Goal: Check status

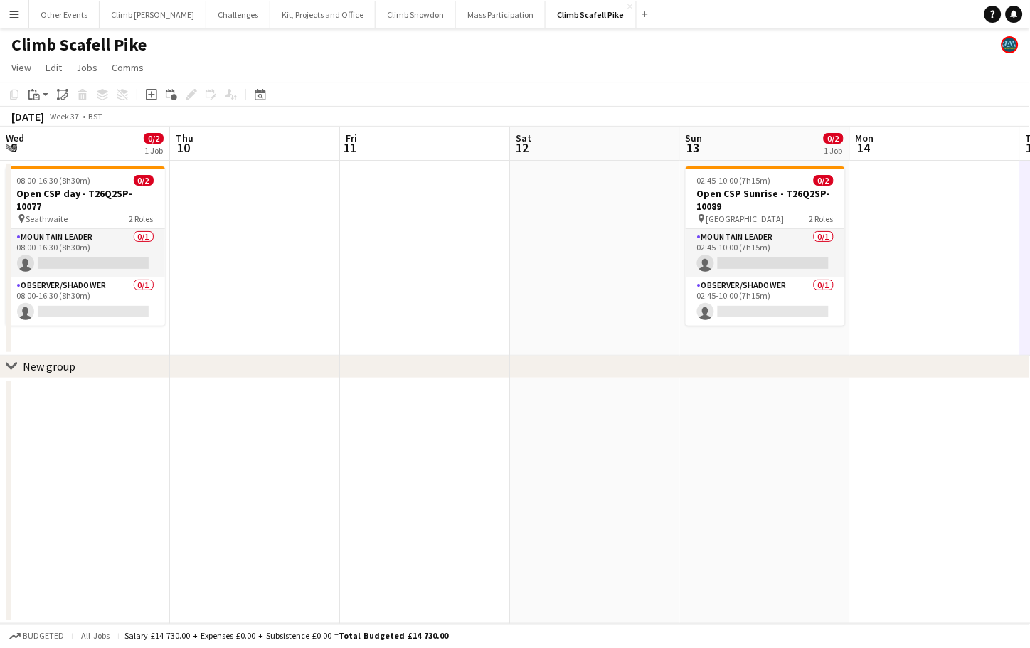
scroll to position [0, 489]
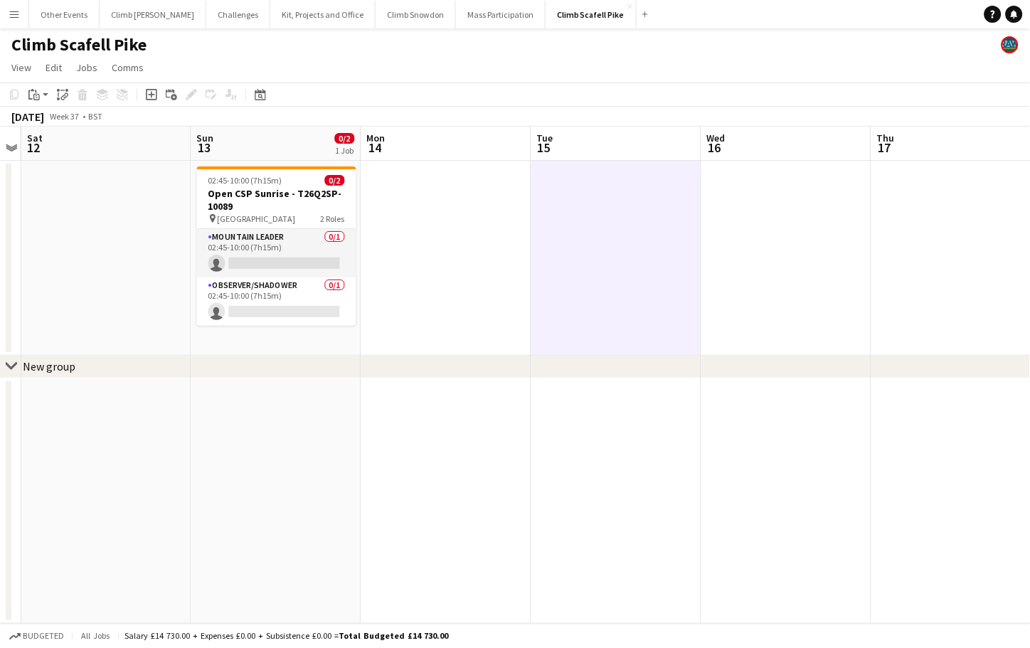
click at [9, 15] on app-icon "Menu" at bounding box center [14, 14] width 11 height 11
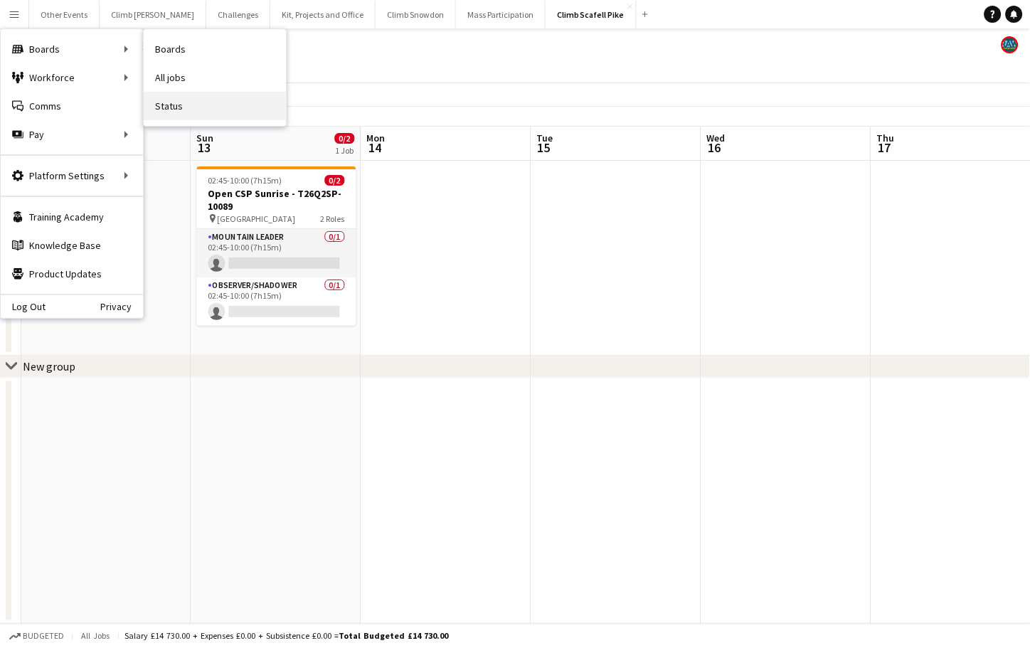
click at [215, 107] on link "Status" at bounding box center [215, 106] width 142 height 28
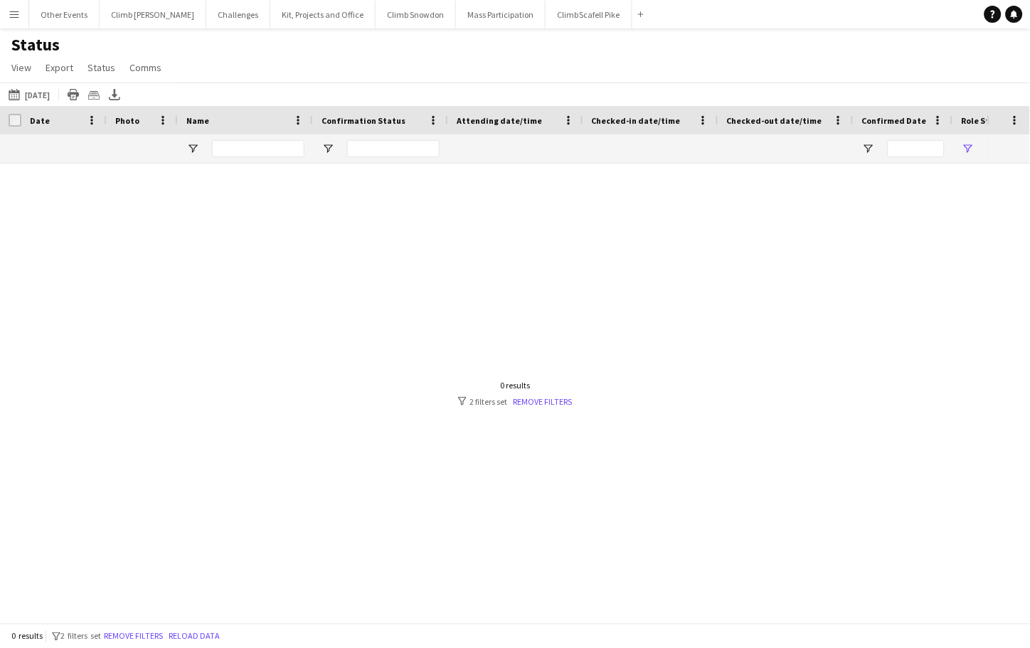
click at [51, 117] on div "Date" at bounding box center [55, 120] width 51 height 21
click at [82, 121] on div "Date 1" at bounding box center [64, 120] width 68 height 28
click at [87, 121] on span at bounding box center [91, 120] width 13 height 13
click at [56, 180] on div at bounding box center [493, 387] width 987 height 447
click at [16, 97] on app-icon "[DATE] to [DATE]" at bounding box center [17, 94] width 16 height 11
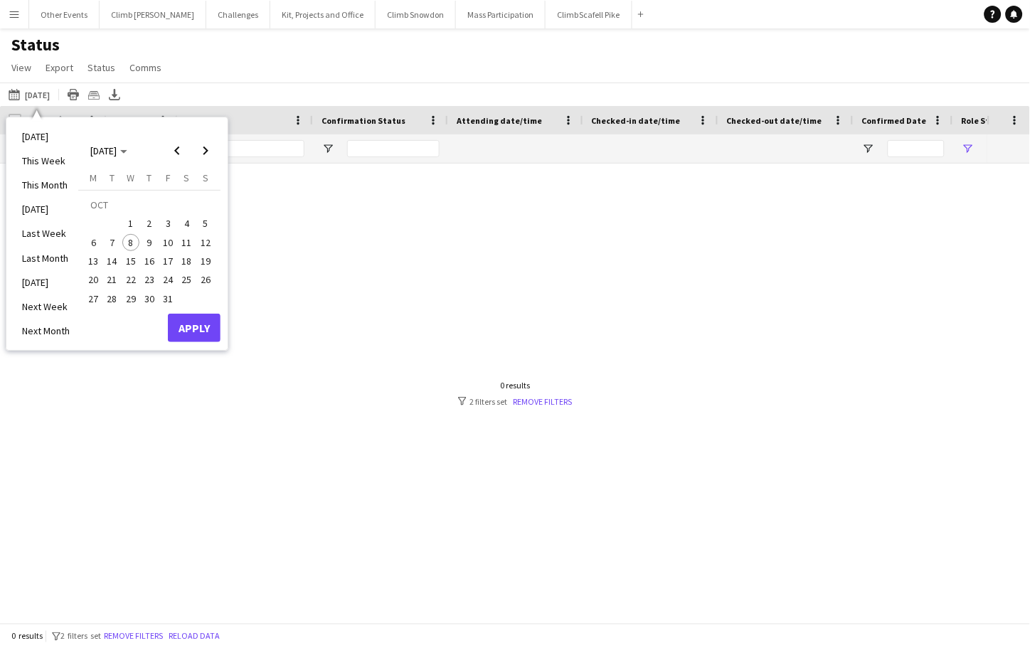
click at [360, 255] on div at bounding box center [493, 387] width 987 height 447
